Goal: Find specific page/section: Find specific page/section

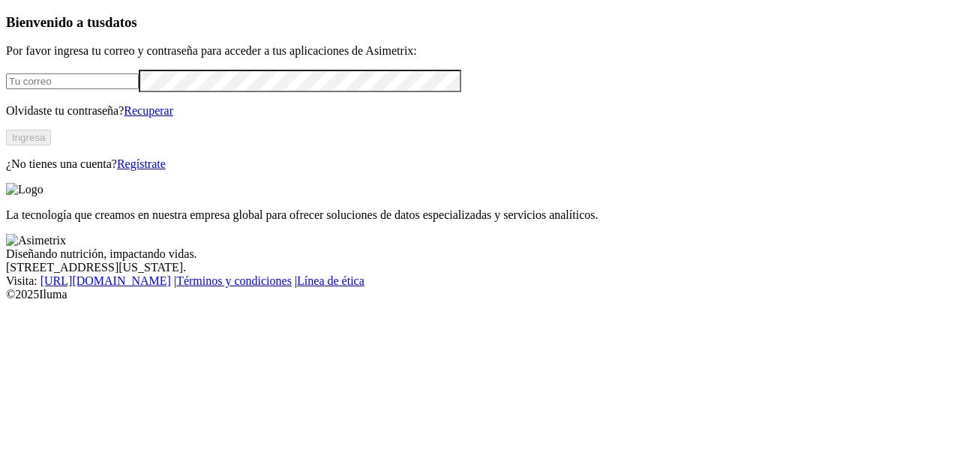
type input "[PERSON_NAME][EMAIL_ADDRESS][DOMAIN_NAME]"
click at [51, 146] on button "Ingresa" at bounding box center [28, 138] width 45 height 16
